Goal: Entertainment & Leisure: Consume media (video, audio)

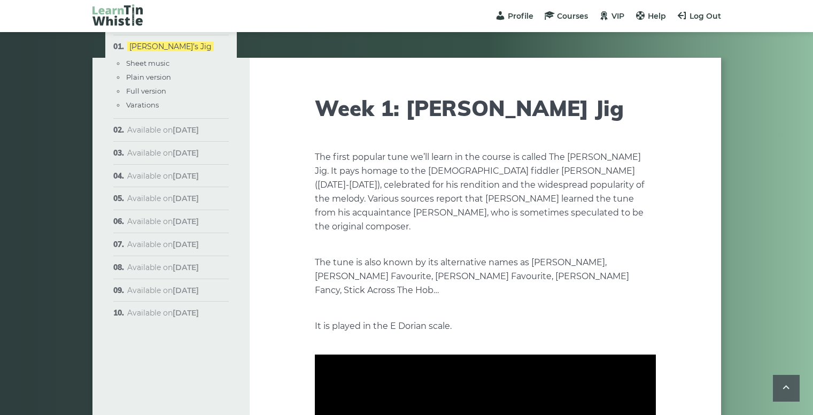
scroll to position [1558, 0]
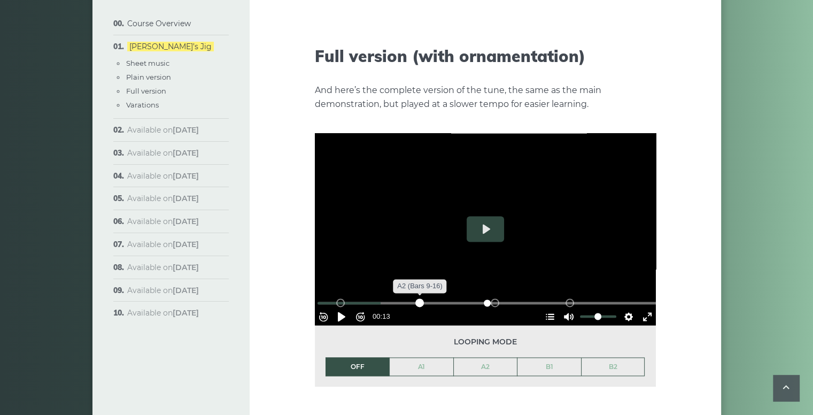
click at [421, 298] on div "A2 (Bars 9-16)" at bounding box center [419, 302] width 9 height 9
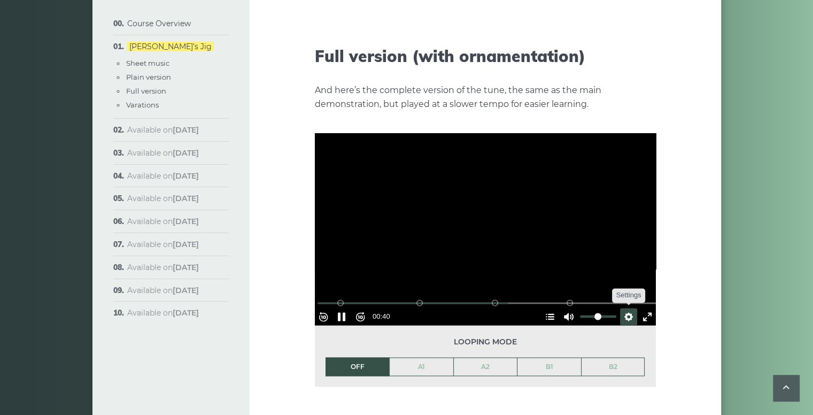
click at [622, 308] on button "Settings" at bounding box center [628, 316] width 17 height 17
click at [612, 284] on span "Speed 0.5×" at bounding box center [598, 290] width 44 height 12
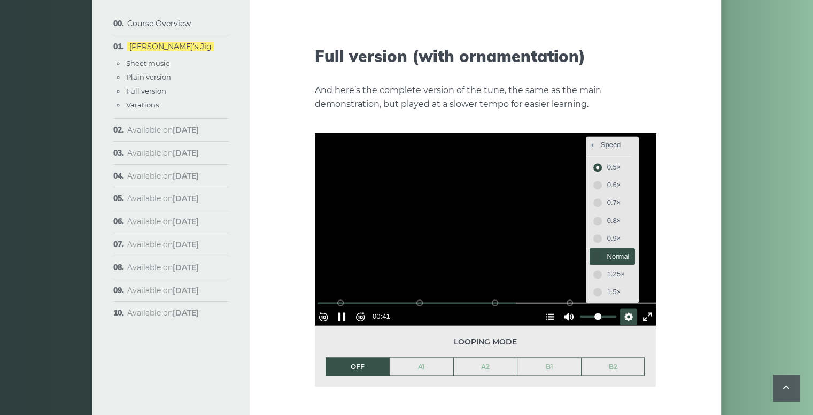
click at [607, 251] on span "Normal" at bounding box center [618, 257] width 22 height 12
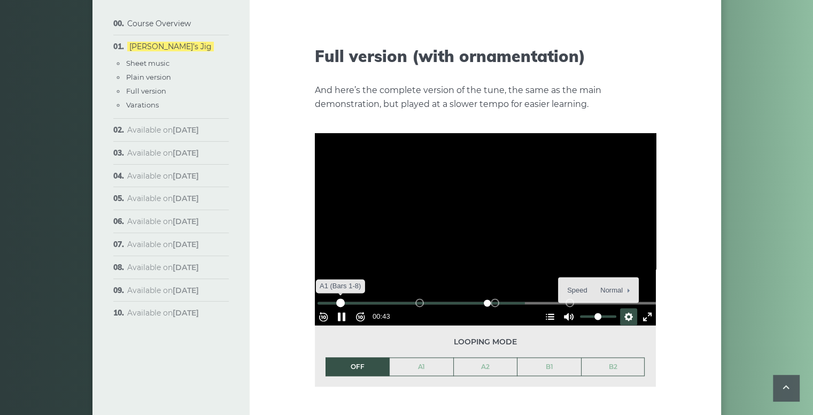
click at [344, 298] on div "A1 (Bars 1-8)" at bounding box center [340, 302] width 9 height 9
click at [345, 298] on div "A1 (Bars 1-8)" at bounding box center [340, 302] width 9 height 9
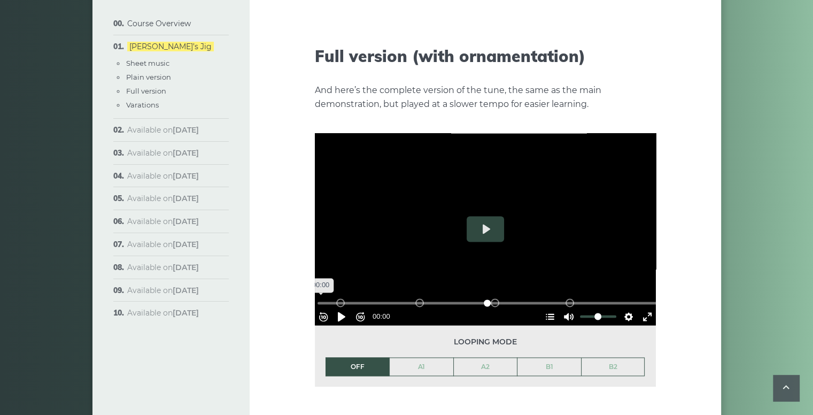
click at [323, 298] on input "Seek" at bounding box center [487, 303] width 340 height 10
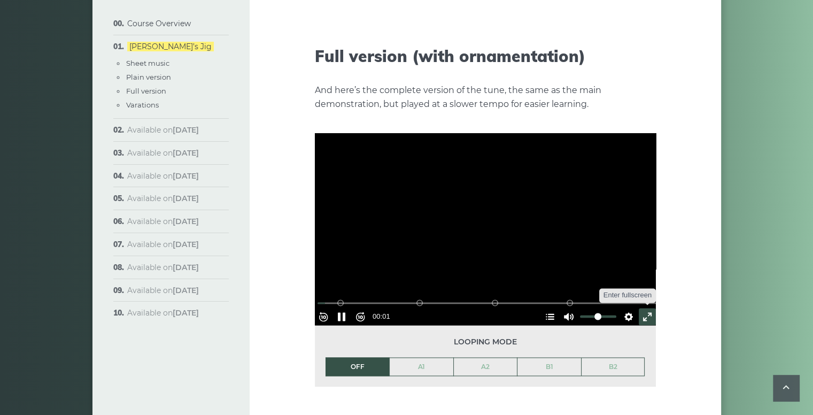
click at [640, 308] on button "Exit fullscreen Enter fullscreen" at bounding box center [647, 316] width 17 height 17
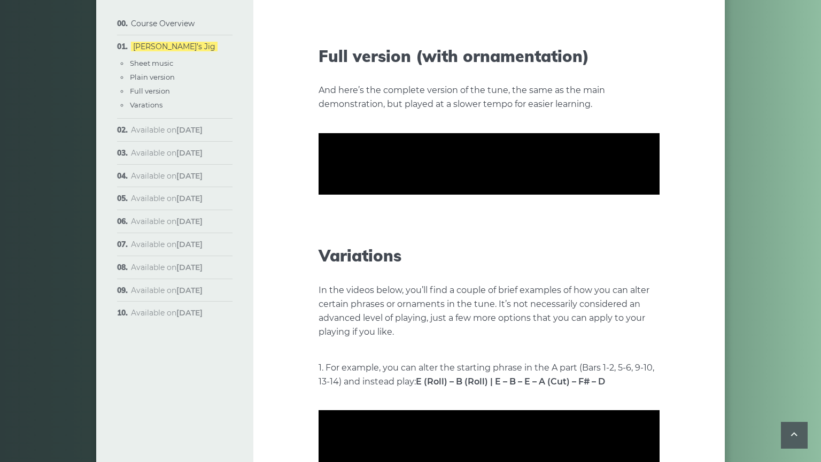
click at [319, 242] on div at bounding box center [489, 164] width 341 height 192
click at [641, 260] on button "Settings" at bounding box center [632, 251] width 17 height 17
click at [624, 231] on span "Speed Normal" at bounding box center [597, 225] width 53 height 12
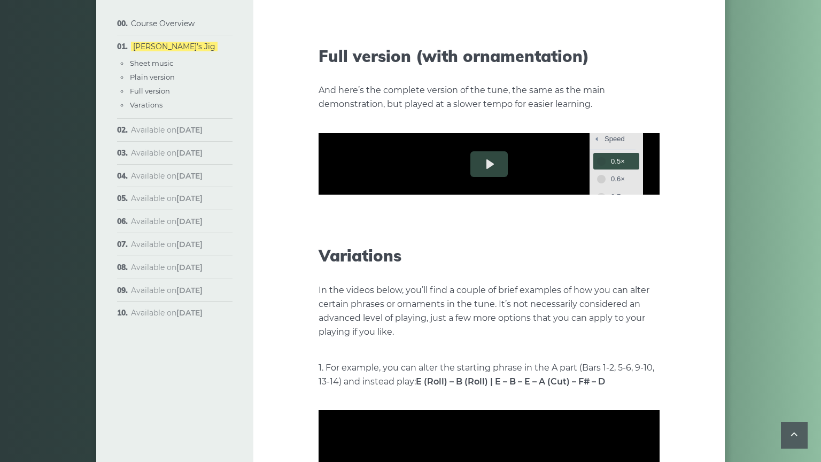
click at [633, 167] on span "0.5×" at bounding box center [622, 162] width 22 height 12
click at [340, 242] on div "A1 (Bars 1-8)" at bounding box center [344, 238] width 9 height 9
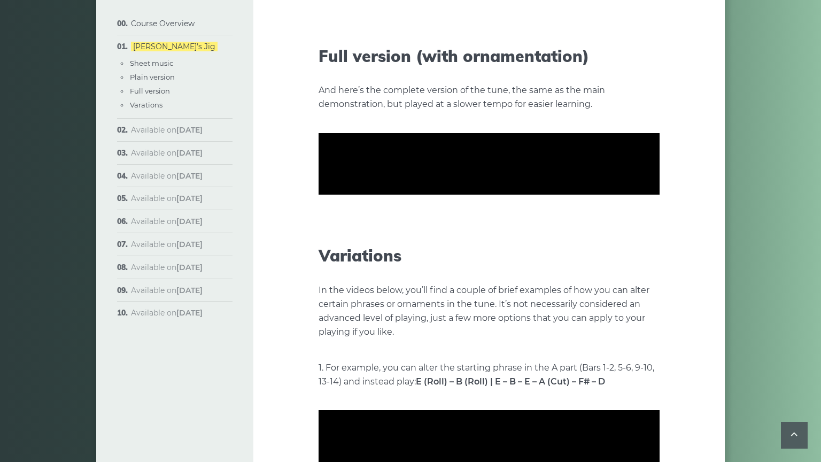
click at [337, 260] on button "Pause Play" at bounding box center [345, 251] width 17 height 17
click at [319, 260] on div at bounding box center [489, 164] width 341 height 192
type input "*****"
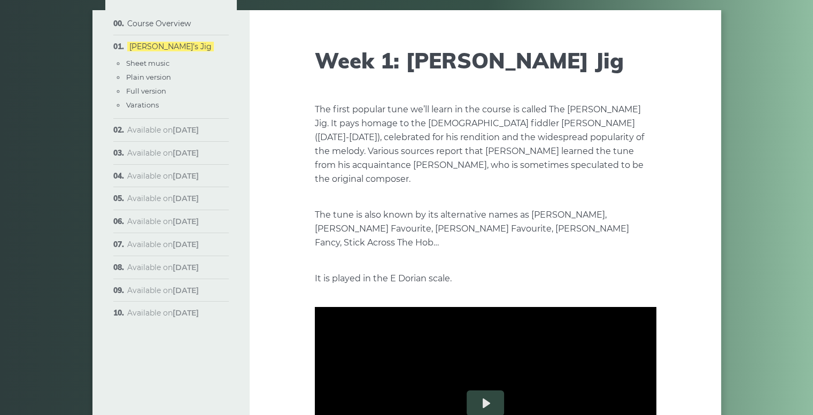
scroll to position [203, 0]
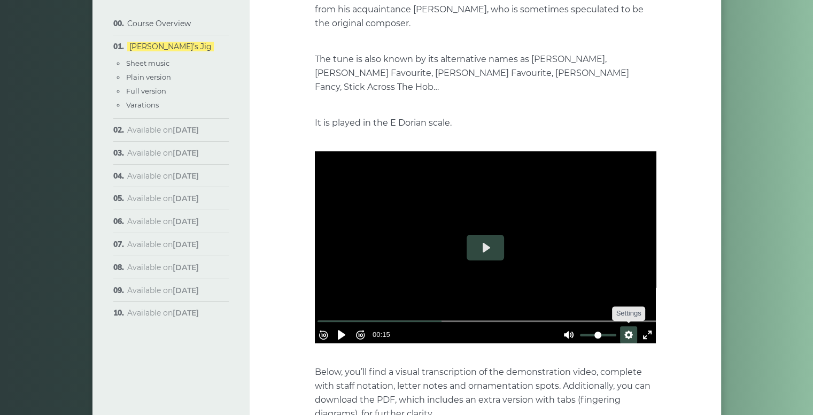
click at [622, 326] on button "Settings" at bounding box center [628, 334] width 17 height 17
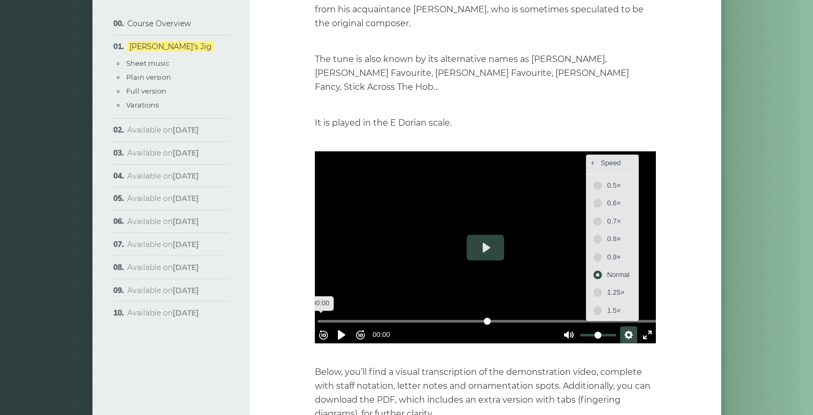
click at [323, 316] on input "Seek" at bounding box center [487, 321] width 340 height 10
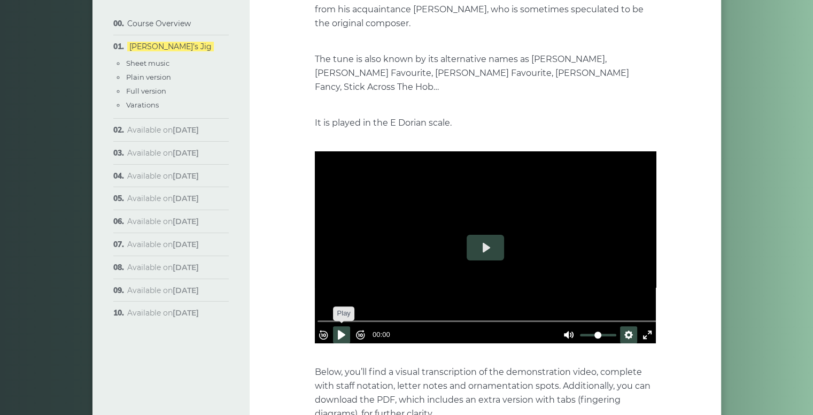
click at [346, 326] on button "Pause Play" at bounding box center [341, 334] width 17 height 17
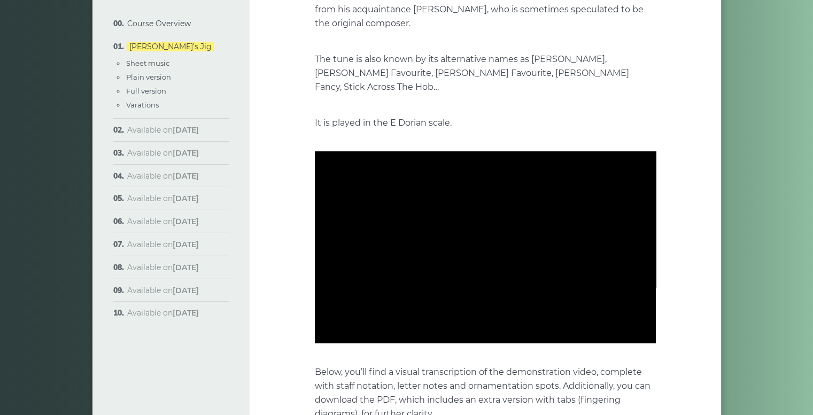
type input "****"
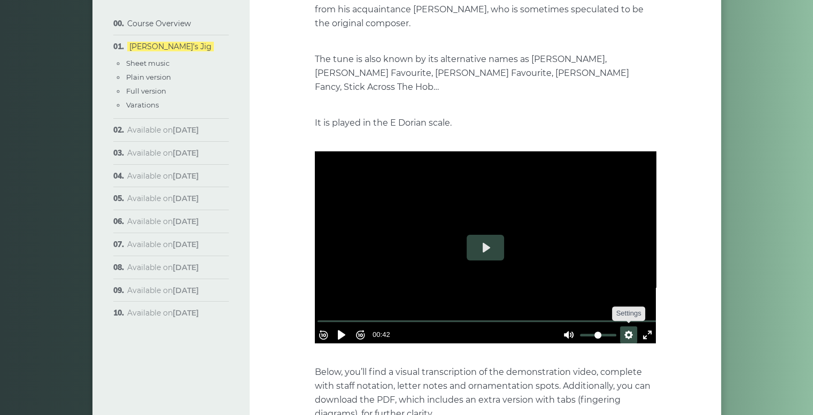
click at [620, 326] on button "Settings" at bounding box center [628, 334] width 17 height 17
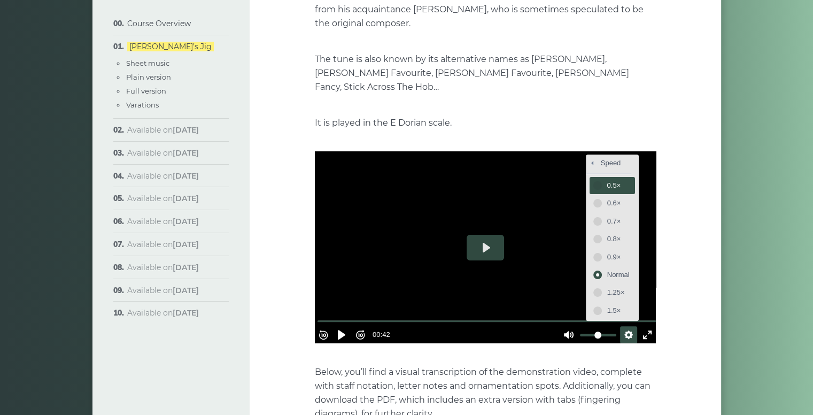
click at [607, 180] on span "0.5×" at bounding box center [618, 186] width 22 height 12
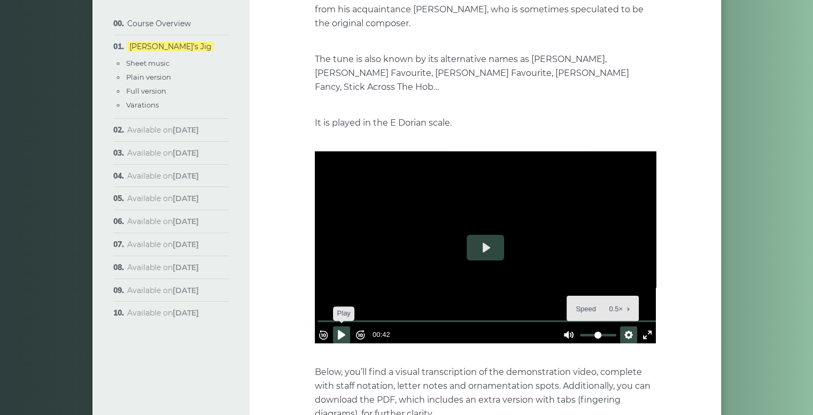
click at [344, 326] on button "Pause Play" at bounding box center [341, 334] width 17 height 17
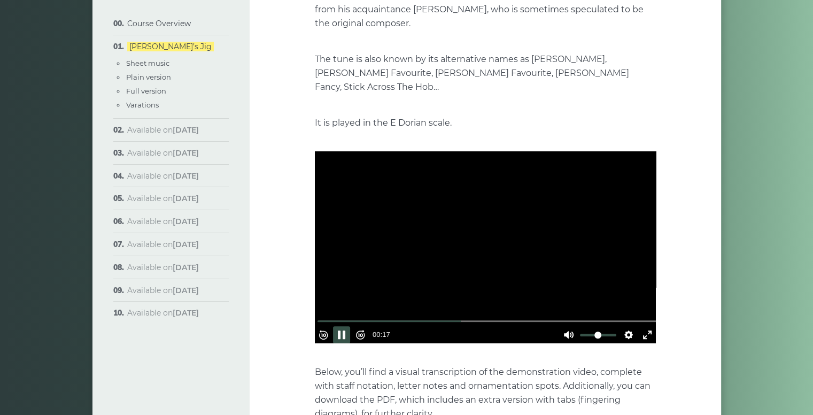
click at [352, 245] on div at bounding box center [485, 247] width 341 height 192
type input "****"
